Goal: Information Seeking & Learning: Find contact information

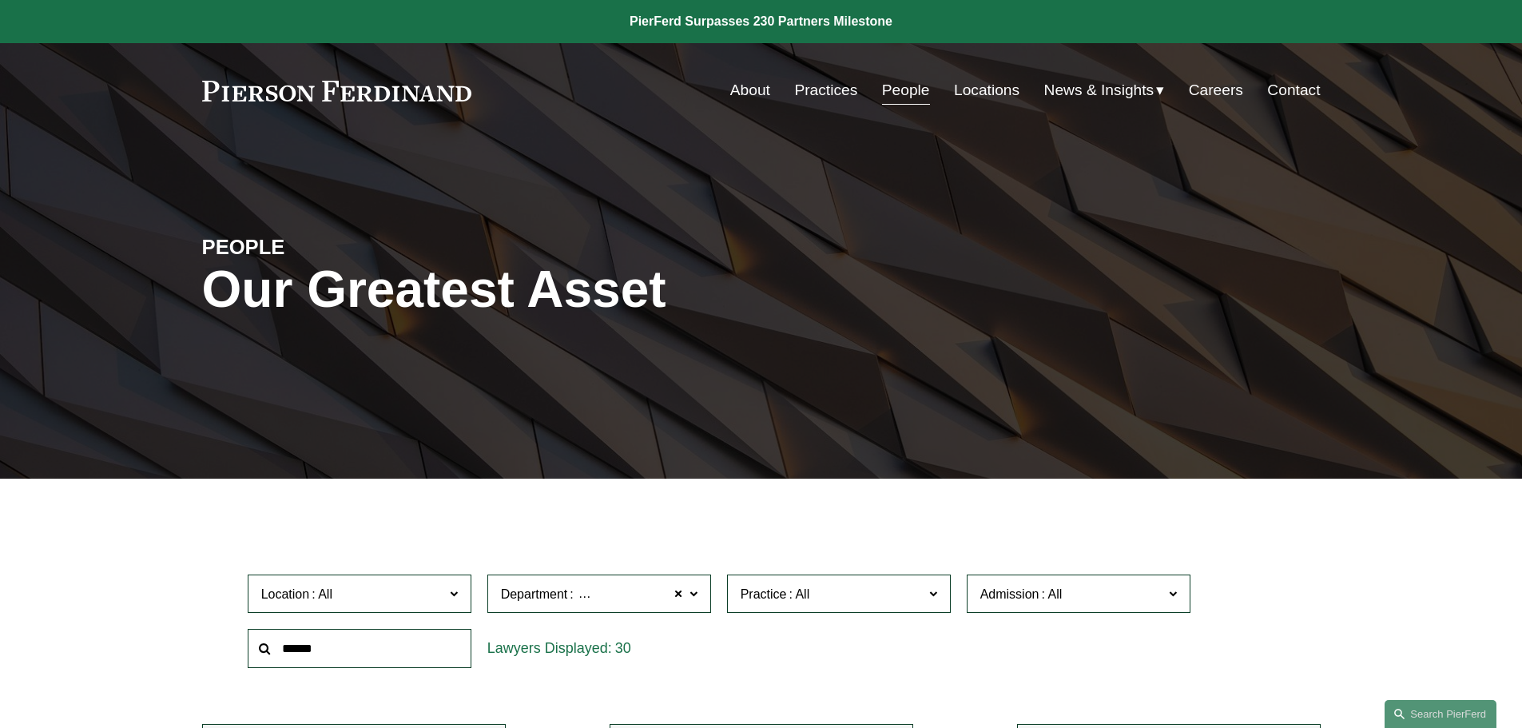
click at [885, 91] on link "People" at bounding box center [906, 90] width 48 height 30
click at [1061, 601] on span at bounding box center [1051, 594] width 26 height 14
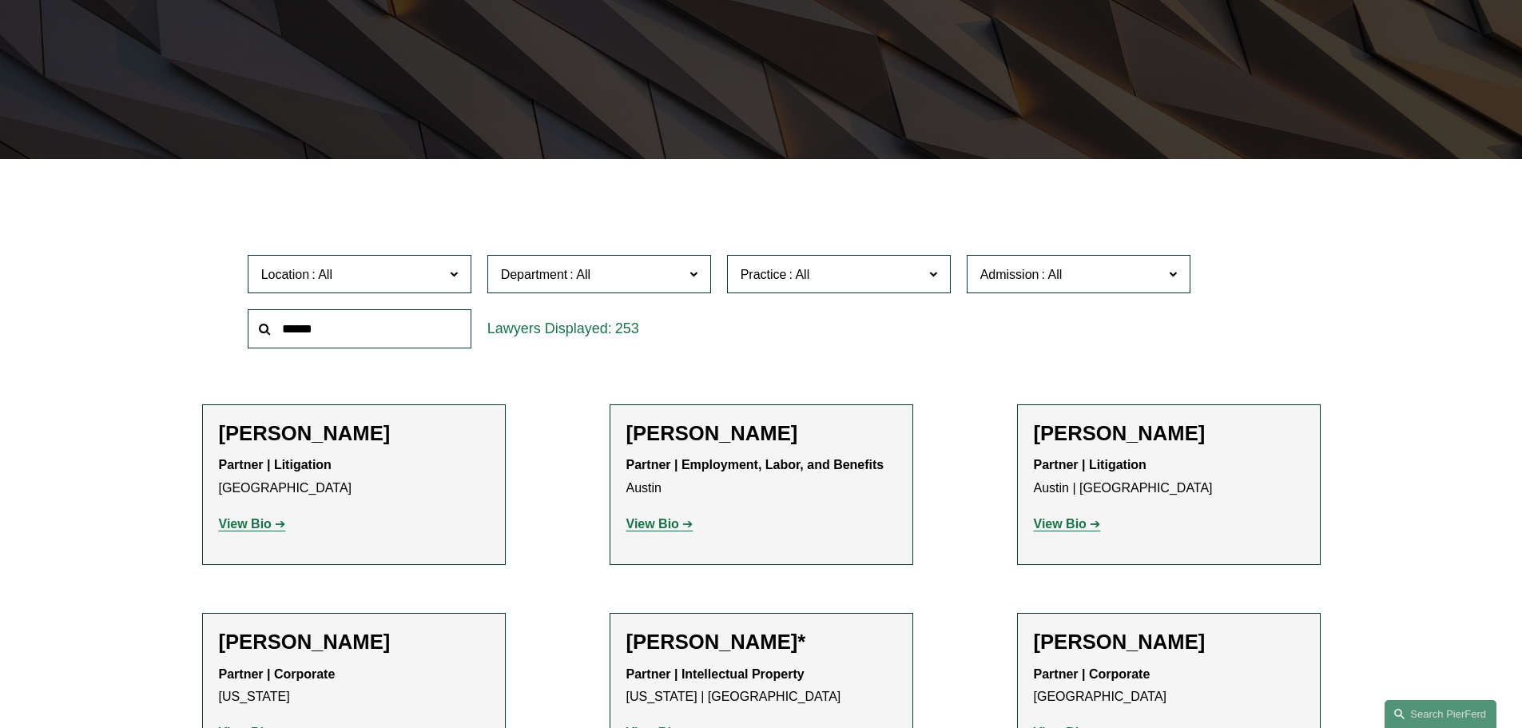
scroll to position [559, 0]
click at [0, 0] on link "[US_STATE]" at bounding box center [0, 0] width 0 height 0
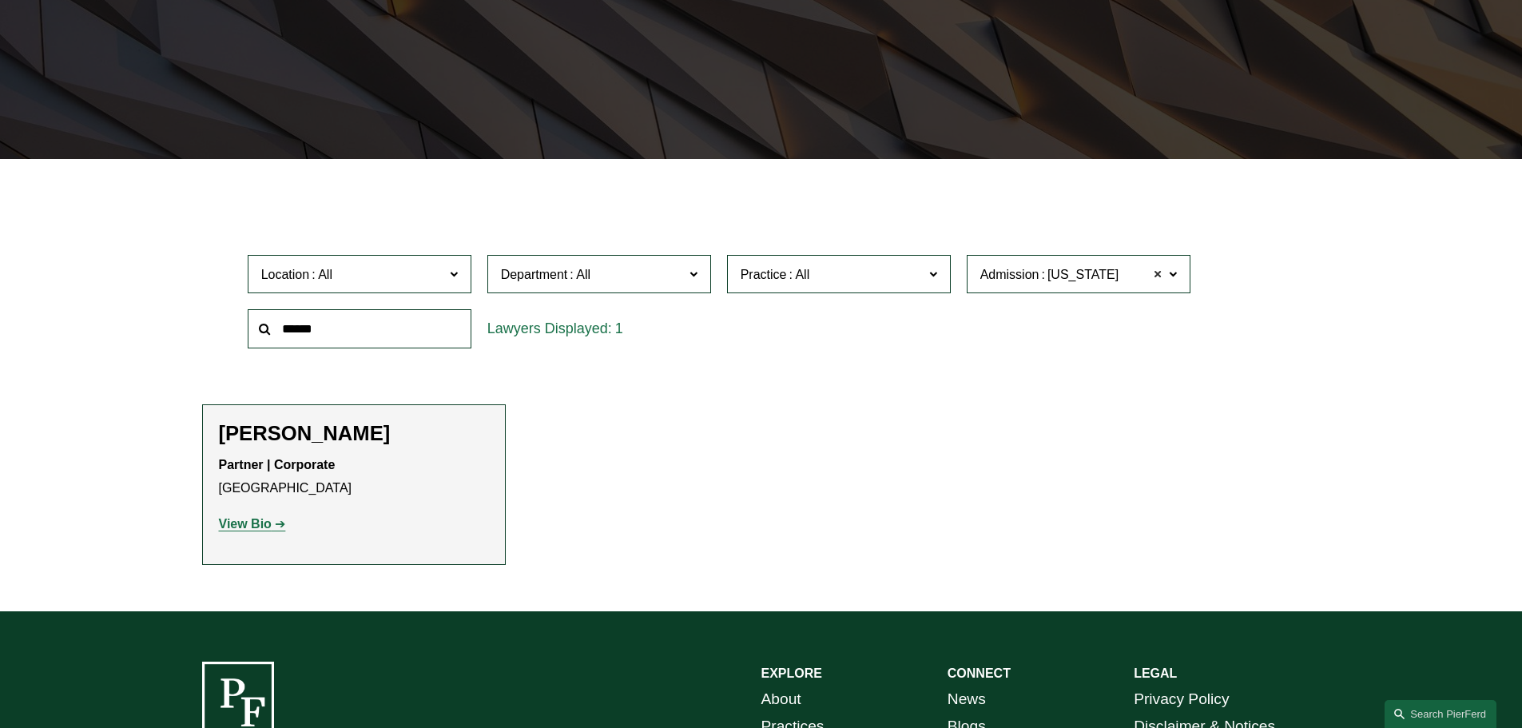
click at [1159, 276] on span at bounding box center [1158, 274] width 10 height 21
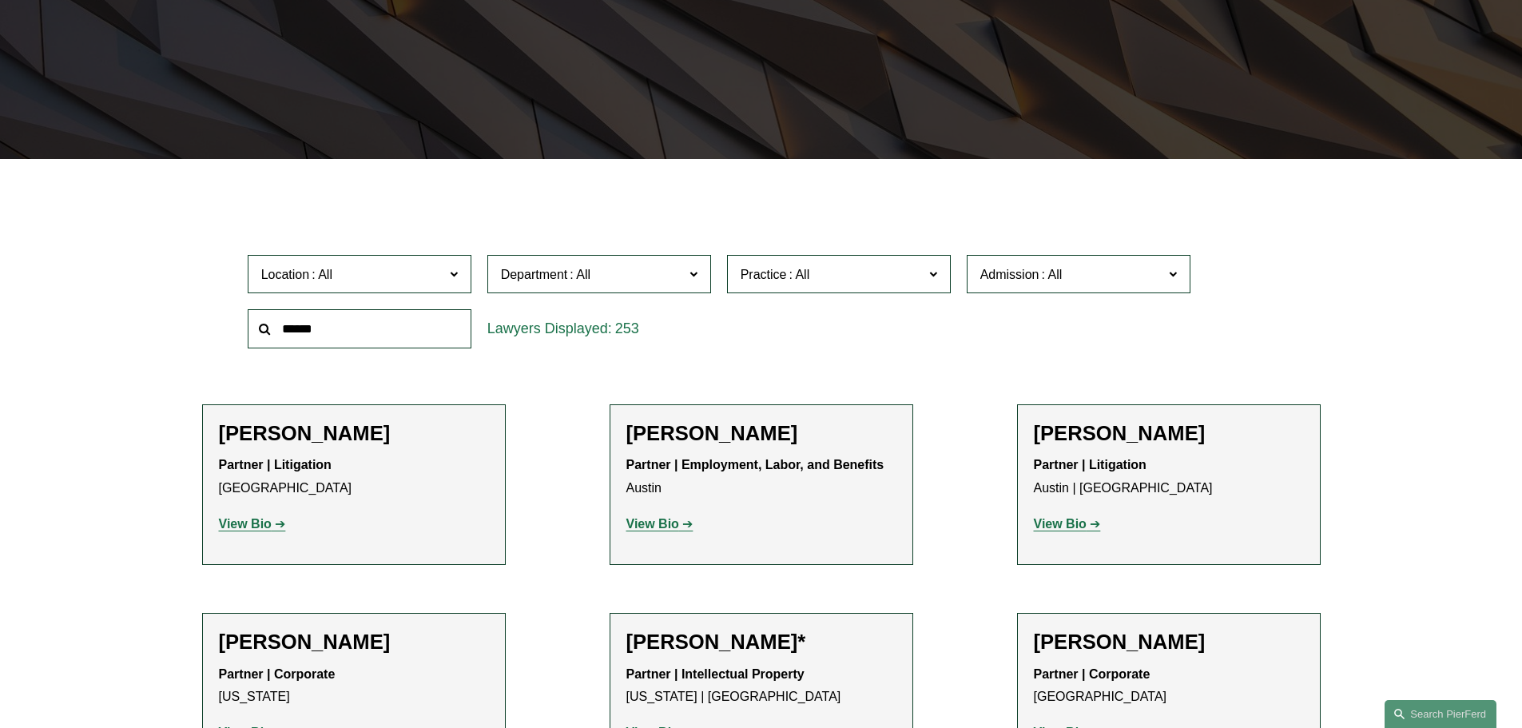
click at [1167, 274] on label "Admission" at bounding box center [1079, 274] width 224 height 39
click at [1249, 251] on div "Location All Atlanta Austin Boston Charlotte Chicago Cincinnati Cleveland Colum…" at bounding box center [761, 301] width 1043 height 109
click at [1168, 275] on span at bounding box center [1172, 273] width 8 height 21
